Goal: Information Seeking & Learning: Learn about a topic

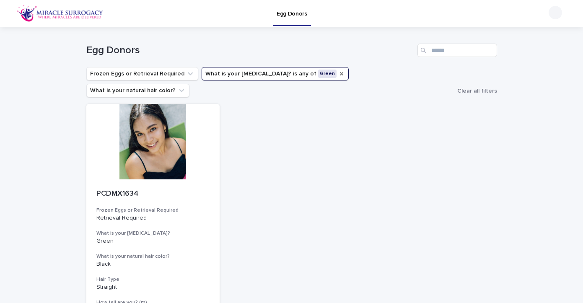
click at [338, 72] on icon "What is your eye color?" at bounding box center [341, 73] width 7 height 7
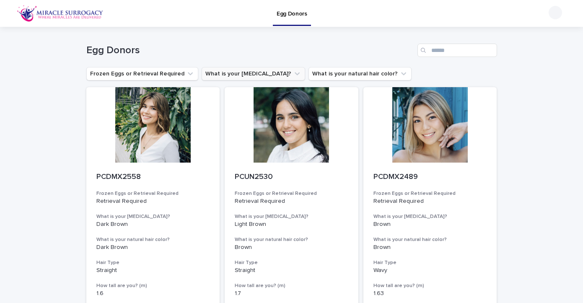
click at [242, 75] on button "What is your [MEDICAL_DATA]?" at bounding box center [252, 73] width 103 height 13
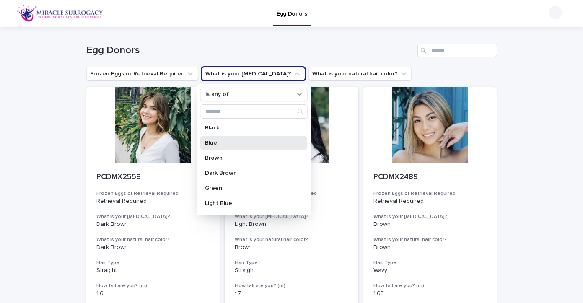
click at [213, 139] on div "Blue" at bounding box center [253, 142] width 107 height 13
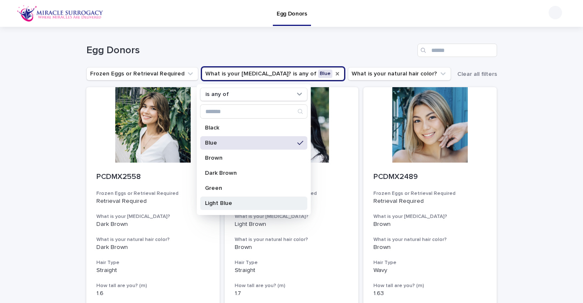
click at [212, 203] on p "Light Blue" at bounding box center [249, 203] width 89 height 6
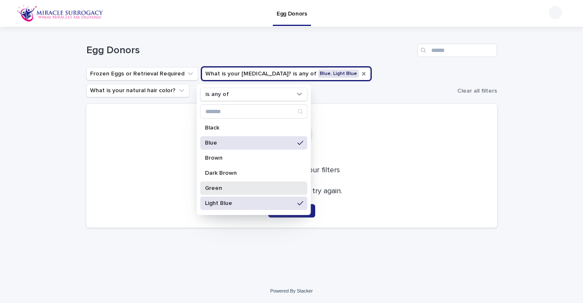
click at [212, 186] on p "Green" at bounding box center [249, 188] width 89 height 6
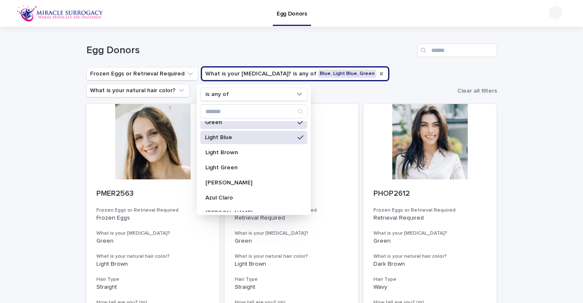
scroll to position [89, 0]
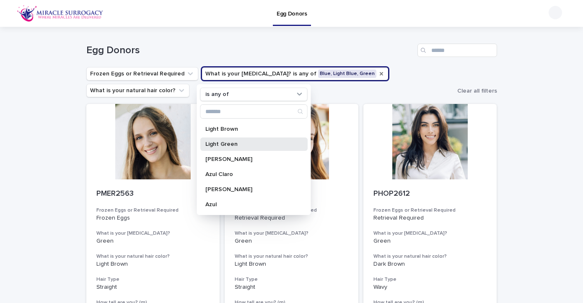
click at [219, 146] on p "Light Green" at bounding box center [249, 144] width 89 height 6
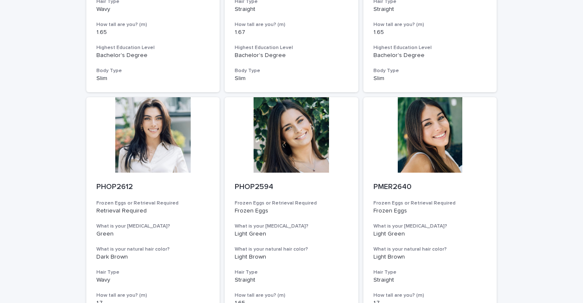
scroll to position [279, 0]
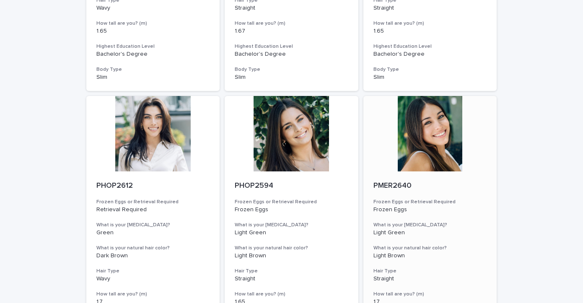
click at [440, 126] on div at bounding box center [430, 133] width 134 height 75
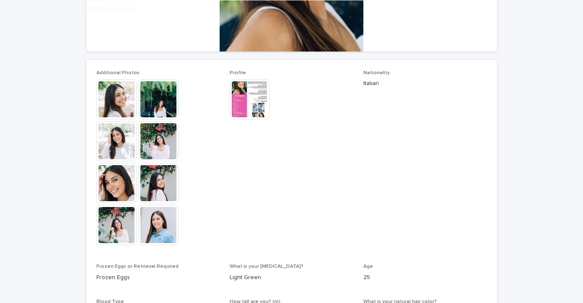
scroll to position [209, 0]
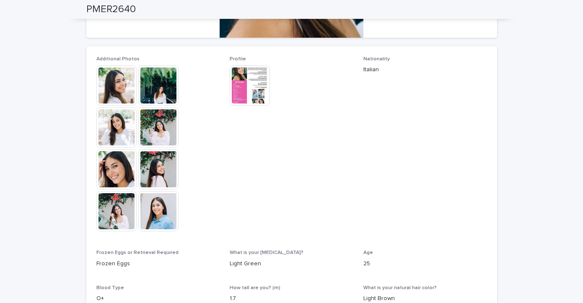
click at [109, 167] on img at bounding box center [116, 169] width 40 height 40
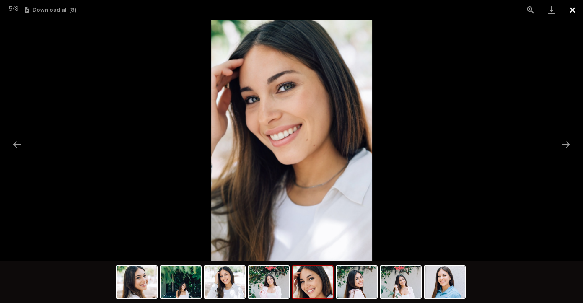
click at [573, 10] on button "Close gallery" at bounding box center [572, 10] width 21 height 20
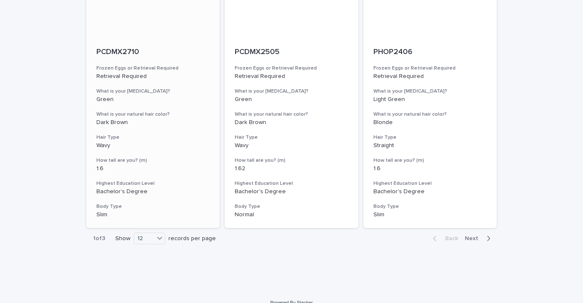
scroll to position [954, 0]
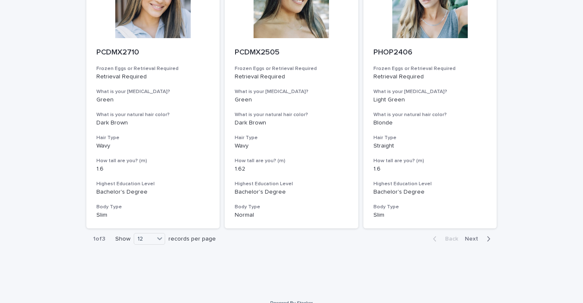
click at [472, 236] on span "Next" at bounding box center [473, 239] width 18 height 6
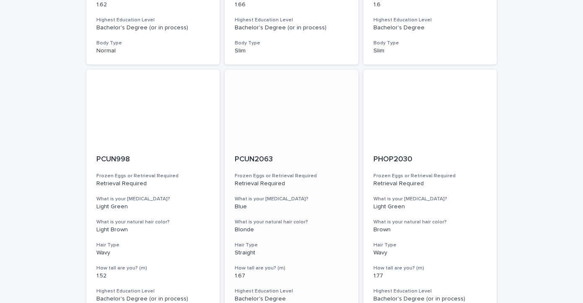
scroll to position [577, 0]
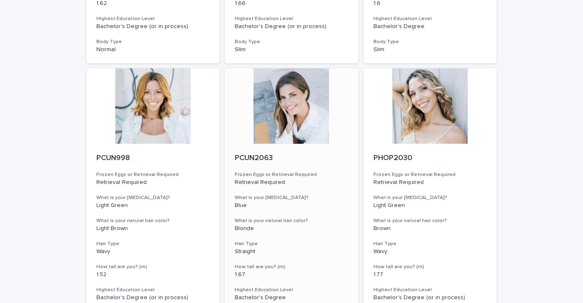
click at [293, 103] on div at bounding box center [291, 105] width 134 height 75
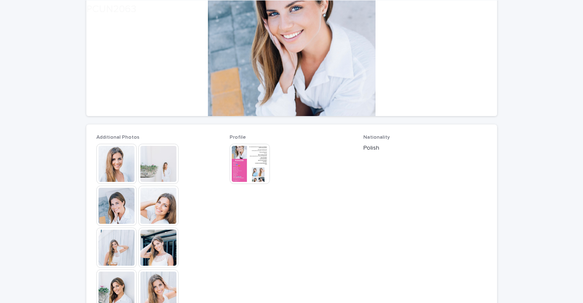
scroll to position [159, 0]
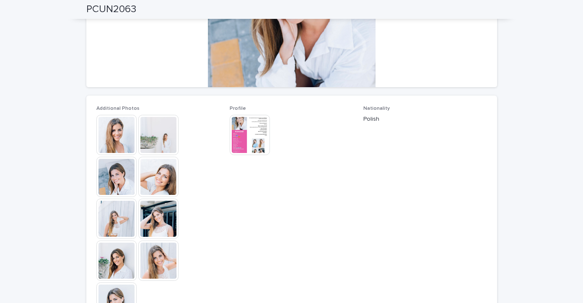
click at [122, 130] on img at bounding box center [116, 135] width 40 height 40
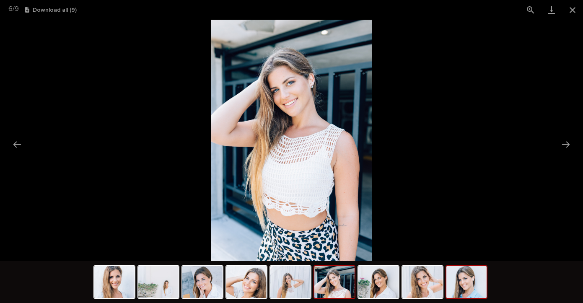
click at [466, 287] on img at bounding box center [466, 282] width 40 height 32
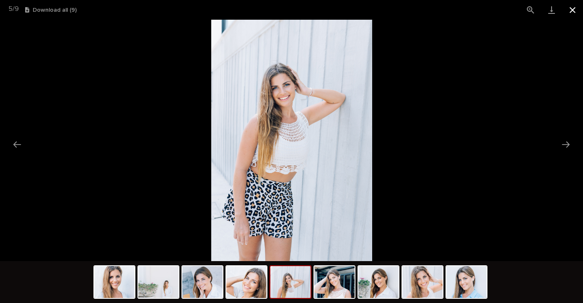
click at [572, 9] on button "Close gallery" at bounding box center [572, 10] width 21 height 20
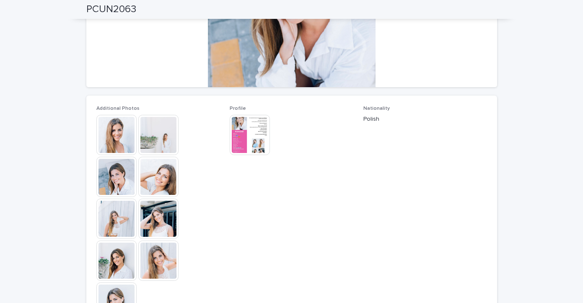
click at [254, 129] on img at bounding box center [249, 135] width 40 height 40
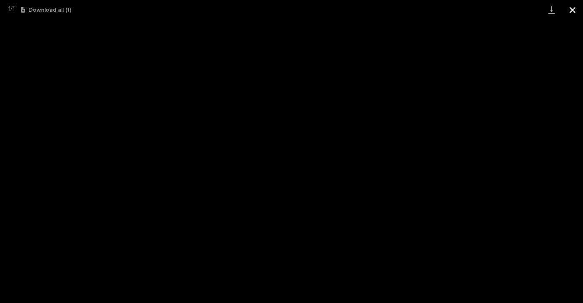
click at [575, 9] on button "Close gallery" at bounding box center [572, 10] width 21 height 20
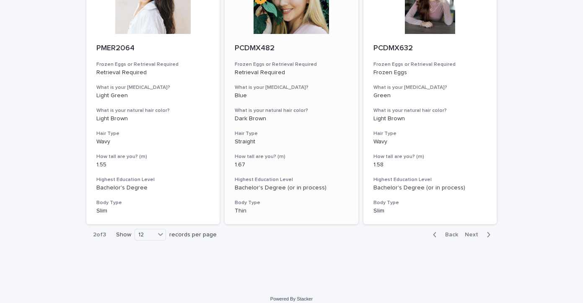
scroll to position [954, 0]
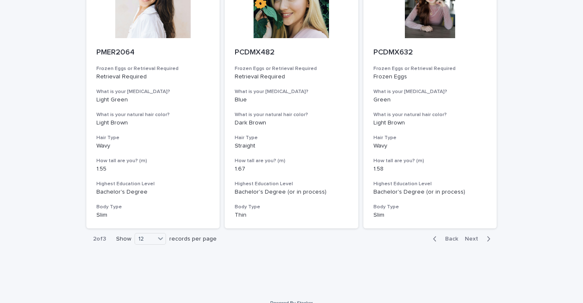
click at [473, 236] on span "Next" at bounding box center [473, 239] width 18 height 6
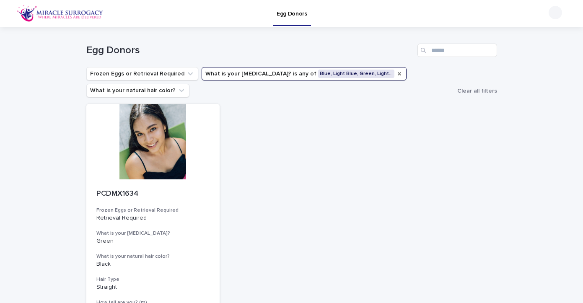
click at [397, 72] on icon "What is your eye color?" at bounding box center [398, 73] width 3 height 3
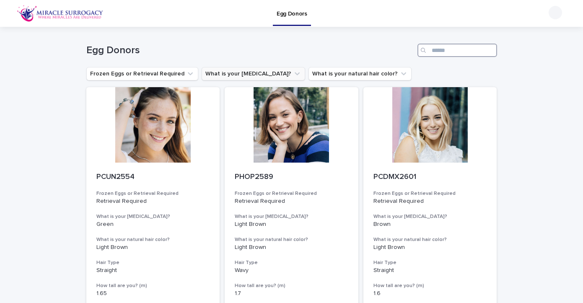
click at [443, 52] on input "Search" at bounding box center [457, 50] width 80 height 13
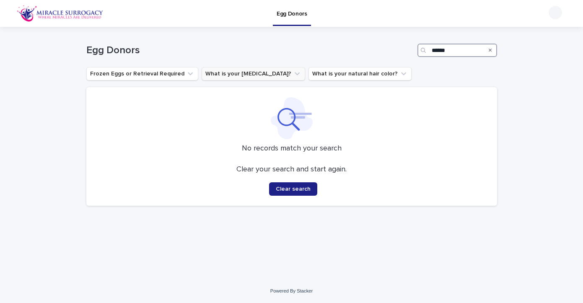
type input "******"
click at [492, 50] on div "Search" at bounding box center [489, 50] width 13 height 13
click at [491, 50] on icon "Search" at bounding box center [489, 50] width 3 height 5
